Goal: Task Accomplishment & Management: Complete application form

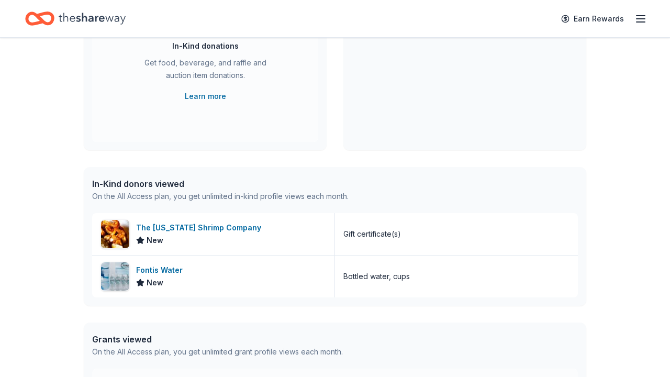
scroll to position [148, 0]
click at [166, 269] on div "Fontis Water" at bounding box center [161, 269] width 51 height 13
drag, startPoint x: 118, startPoint y: 197, endPoint x: 175, endPoint y: 209, distance: 57.7
click at [175, 209] on div "In-Kind donors viewed On the All Access plan, you get unlimited in-kind profile…" at bounding box center [335, 189] width 502 height 46
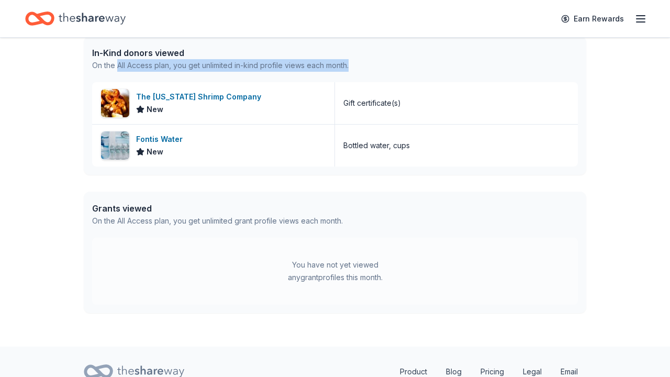
scroll to position [206, 0]
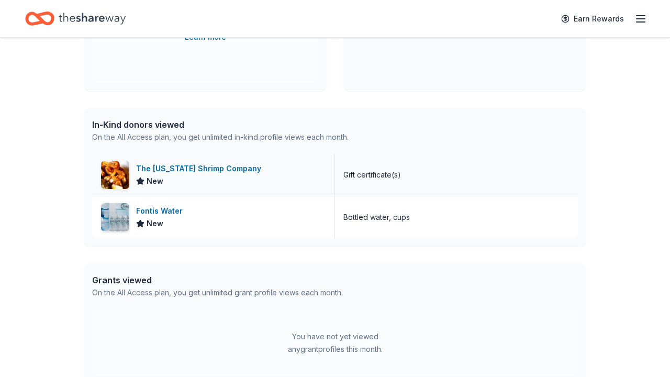
click at [259, 167] on div "The Georgia Shrimp Company New" at bounding box center [213, 175] width 243 height 42
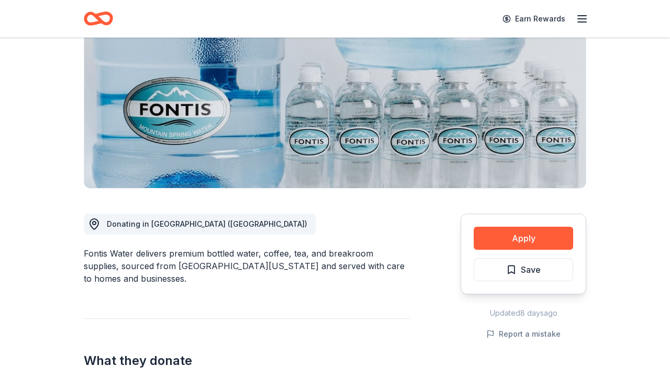
scroll to position [189, 0]
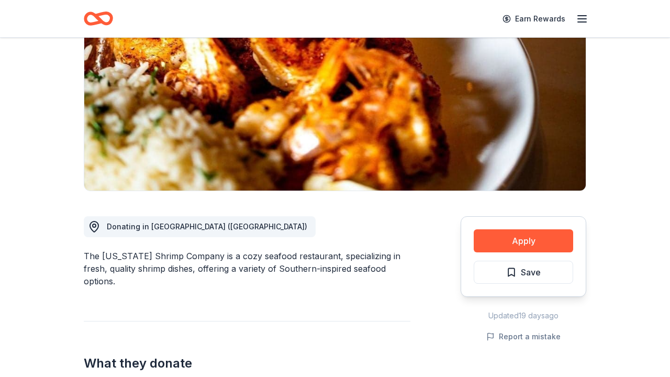
scroll to position [56, 0]
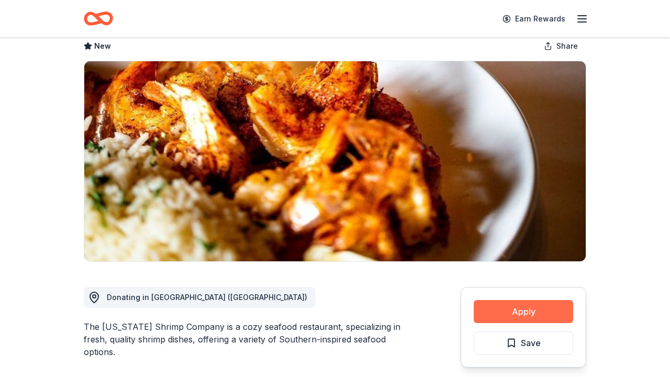
click at [480, 316] on button "Apply" at bounding box center [522, 311] width 99 height 23
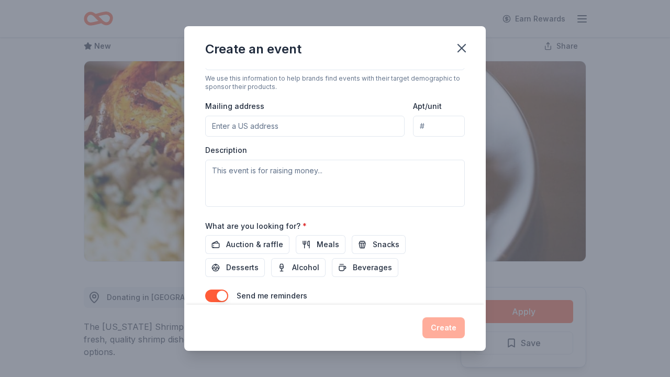
scroll to position [255, 0]
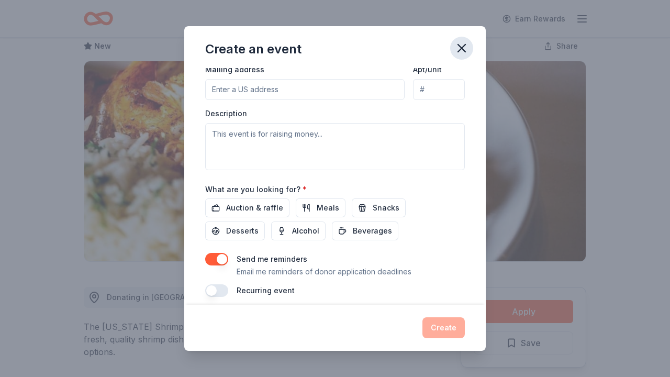
click at [467, 52] on icon "button" at bounding box center [461, 48] width 15 height 15
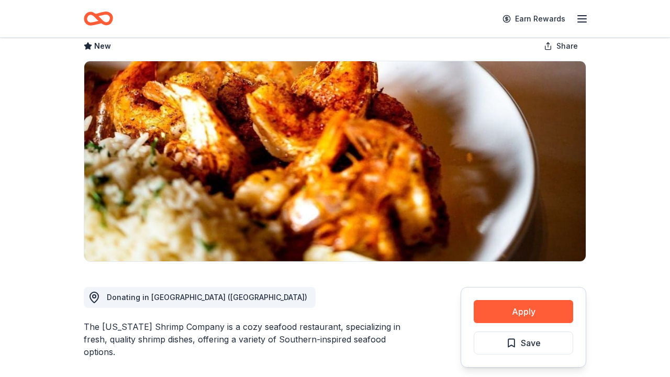
click at [444, 101] on img at bounding box center [334, 161] width 501 height 200
